Goal: Find specific page/section: Find specific page/section

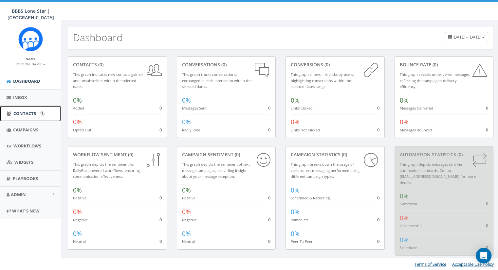
click at [13, 111] on span "Contacts" at bounding box center [24, 114] width 23 height 6
